Goal: Check status: Check status

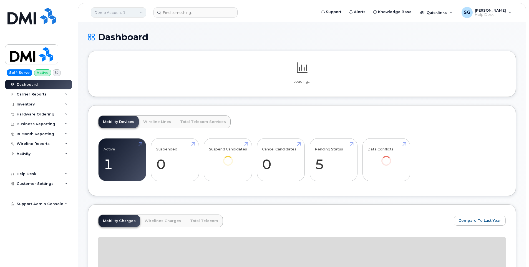
click at [128, 13] on link "Demo Account 1" at bounding box center [119, 12] width 56 height 10
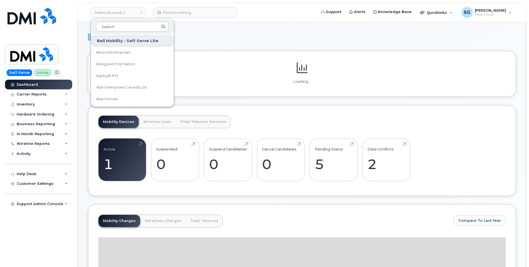
click at [131, 26] on input at bounding box center [132, 27] width 73 height 10
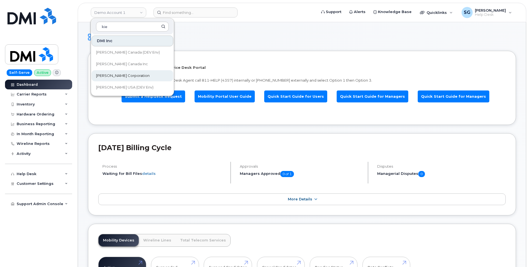
type input "kie"
click at [137, 74] on link "[PERSON_NAME] Corporation" at bounding box center [133, 75] width 82 height 11
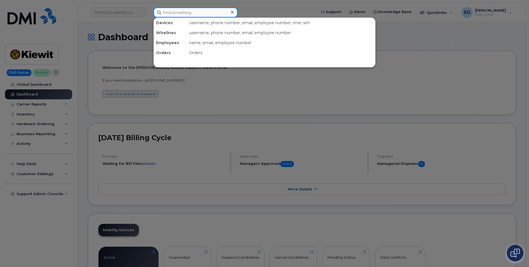
click at [205, 9] on input at bounding box center [196, 12] width 84 height 10
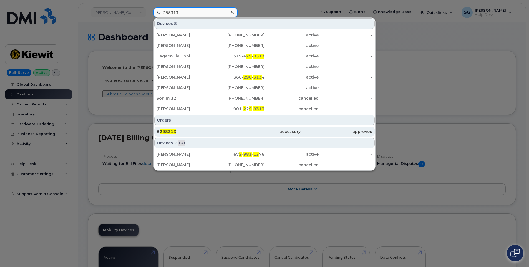
type input "298313"
click at [228, 129] on div "# 298313" at bounding box center [264, 132] width 72 height 10
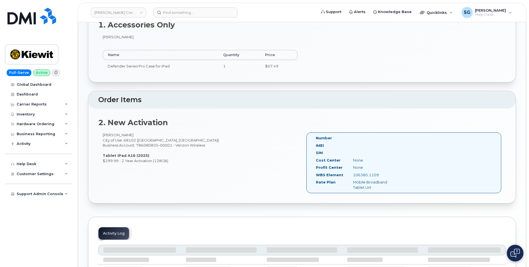
scroll to position [194, 0]
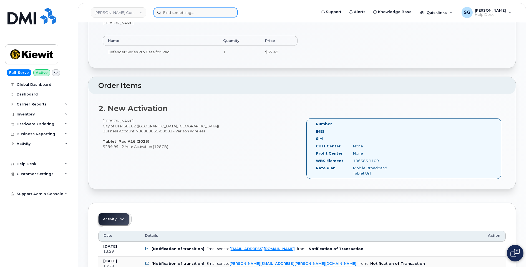
click at [203, 11] on input at bounding box center [196, 12] width 84 height 10
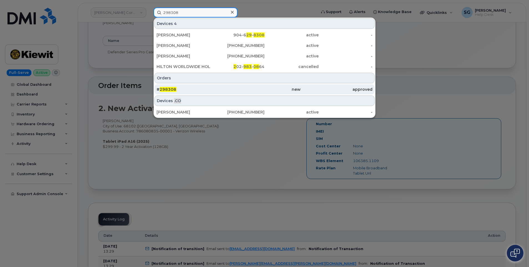
type input "298308"
click at [223, 89] on div "# 298308" at bounding box center [193, 90] width 72 height 6
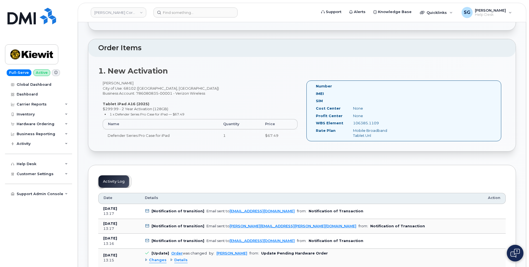
scroll to position [83, 0]
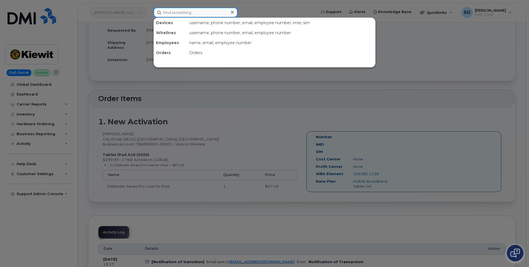
click at [183, 12] on input at bounding box center [196, 12] width 84 height 10
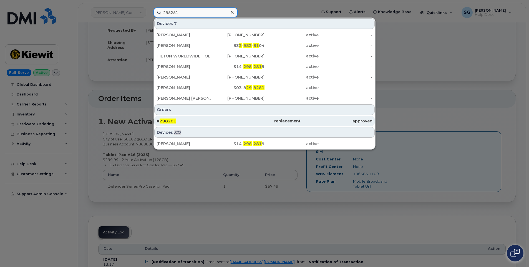
type input "298281"
click at [228, 117] on div "# 298281" at bounding box center [264, 121] width 72 height 10
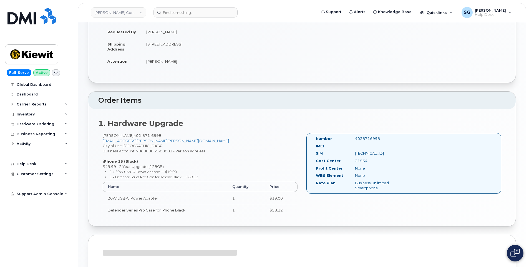
scroll to position [83, 0]
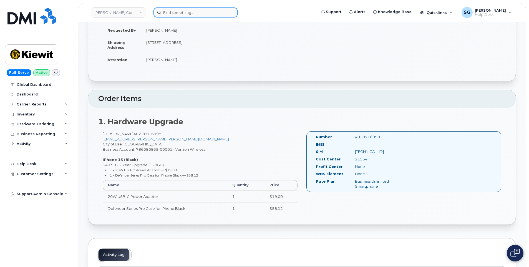
click at [172, 15] on input at bounding box center [196, 12] width 84 height 10
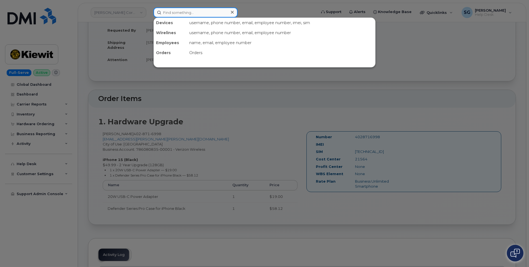
click at [211, 14] on input at bounding box center [196, 12] width 84 height 10
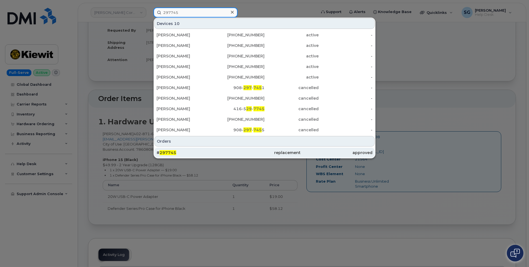
type input "297745"
click at [256, 152] on div "replacement" at bounding box center [264, 153] width 72 height 6
click at [278, 154] on div "replacement" at bounding box center [264, 153] width 72 height 6
click at [269, 152] on div "replacement" at bounding box center [264, 153] width 72 height 6
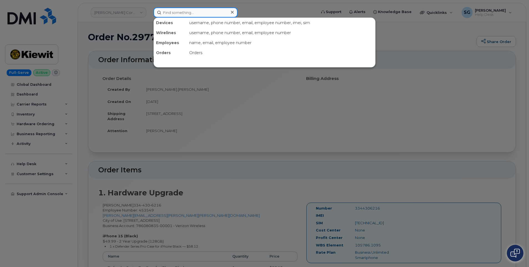
click at [214, 12] on input at bounding box center [196, 12] width 84 height 10
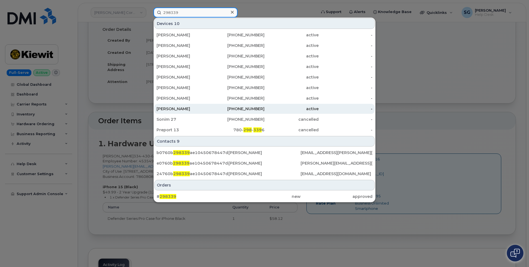
scroll to position [111, 0]
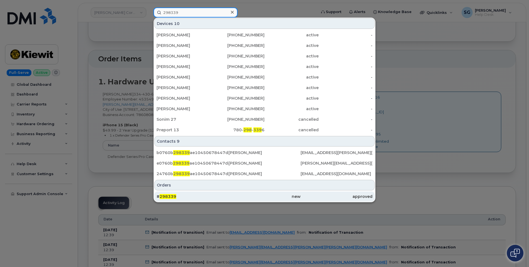
type input "298339"
click at [260, 197] on div "new" at bounding box center [264, 197] width 72 height 6
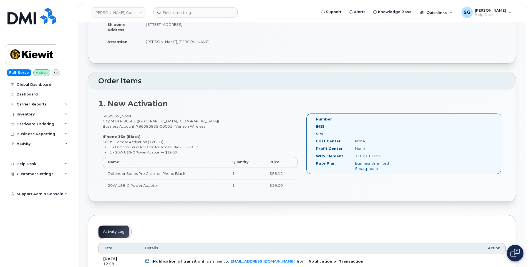
scroll to position [111, 0]
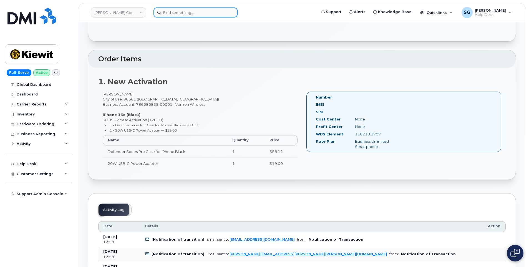
click at [176, 12] on input at bounding box center [196, 12] width 84 height 10
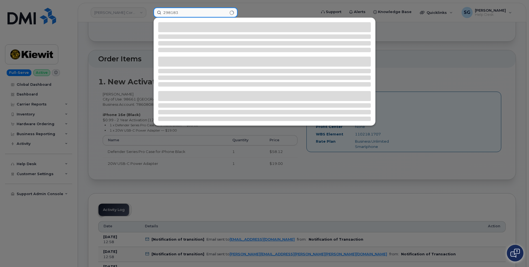
type input "298183"
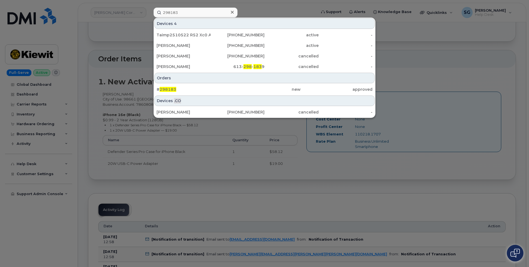
drag, startPoint x: 317, startPoint y: 93, endPoint x: 520, endPoint y: 163, distance: 214.6
click at [317, 93] on div "approved" at bounding box center [337, 89] width 72 height 10
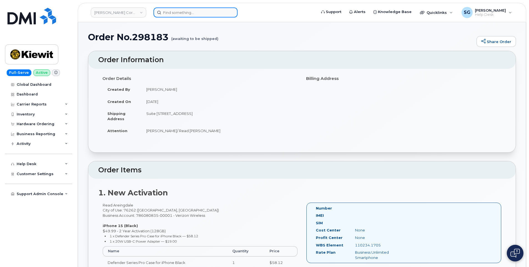
click at [181, 13] on input at bounding box center [196, 12] width 84 height 10
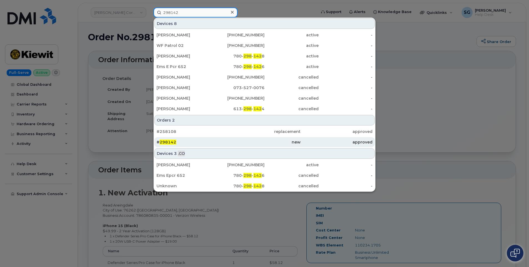
type input "298142"
click at [245, 140] on div "new" at bounding box center [264, 142] width 72 height 6
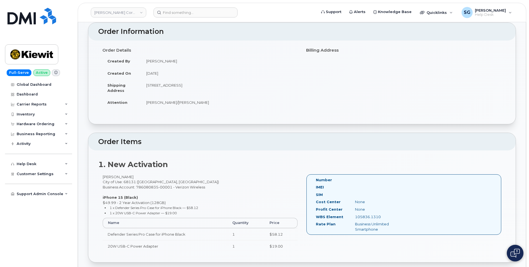
scroll to position [28, 0]
click at [198, 12] on input at bounding box center [196, 12] width 84 height 10
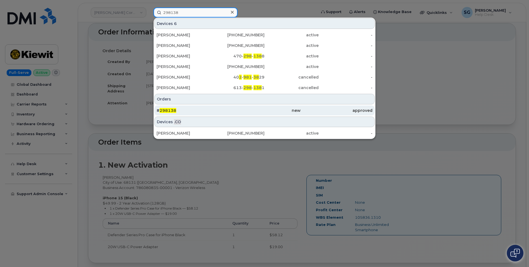
type input "298138"
click at [254, 113] on div "new" at bounding box center [264, 111] width 72 height 6
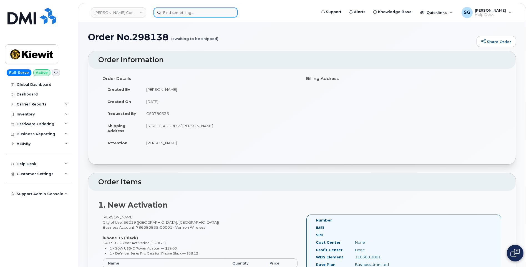
click at [187, 13] on input at bounding box center [196, 12] width 84 height 10
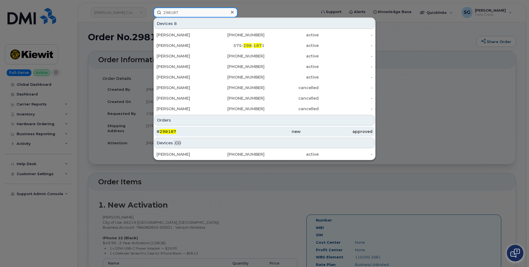
type input "298187"
click at [193, 129] on div "# 298187" at bounding box center [193, 132] width 72 height 6
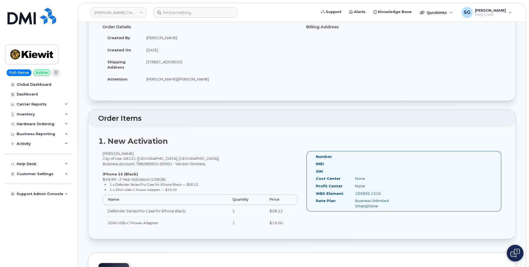
scroll to position [56, 0]
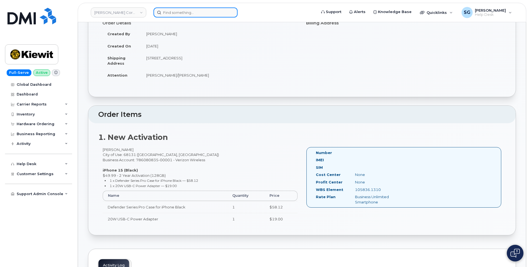
click at [186, 9] on input at bounding box center [196, 12] width 84 height 10
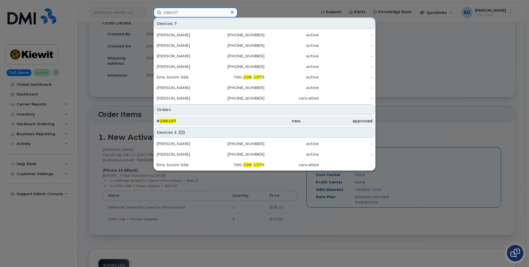
type input "298107"
click at [195, 119] on div "# 298107" at bounding box center [193, 121] width 72 height 6
